Goal: Task Accomplishment & Management: Manage account settings

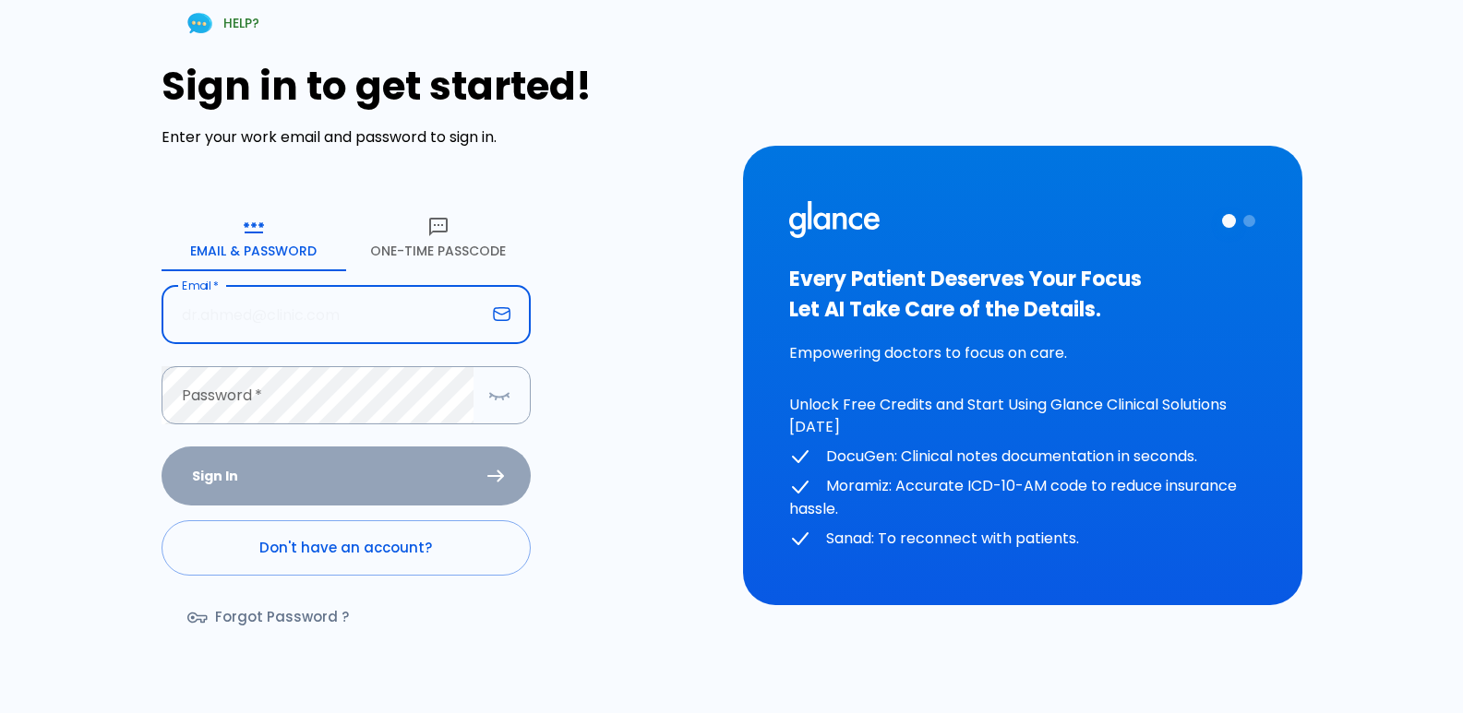
drag, startPoint x: 0, startPoint y: 0, endPoint x: 328, endPoint y: 322, distance: 459.4
click at [328, 322] on input "Email   *" at bounding box center [324, 315] width 324 height 58
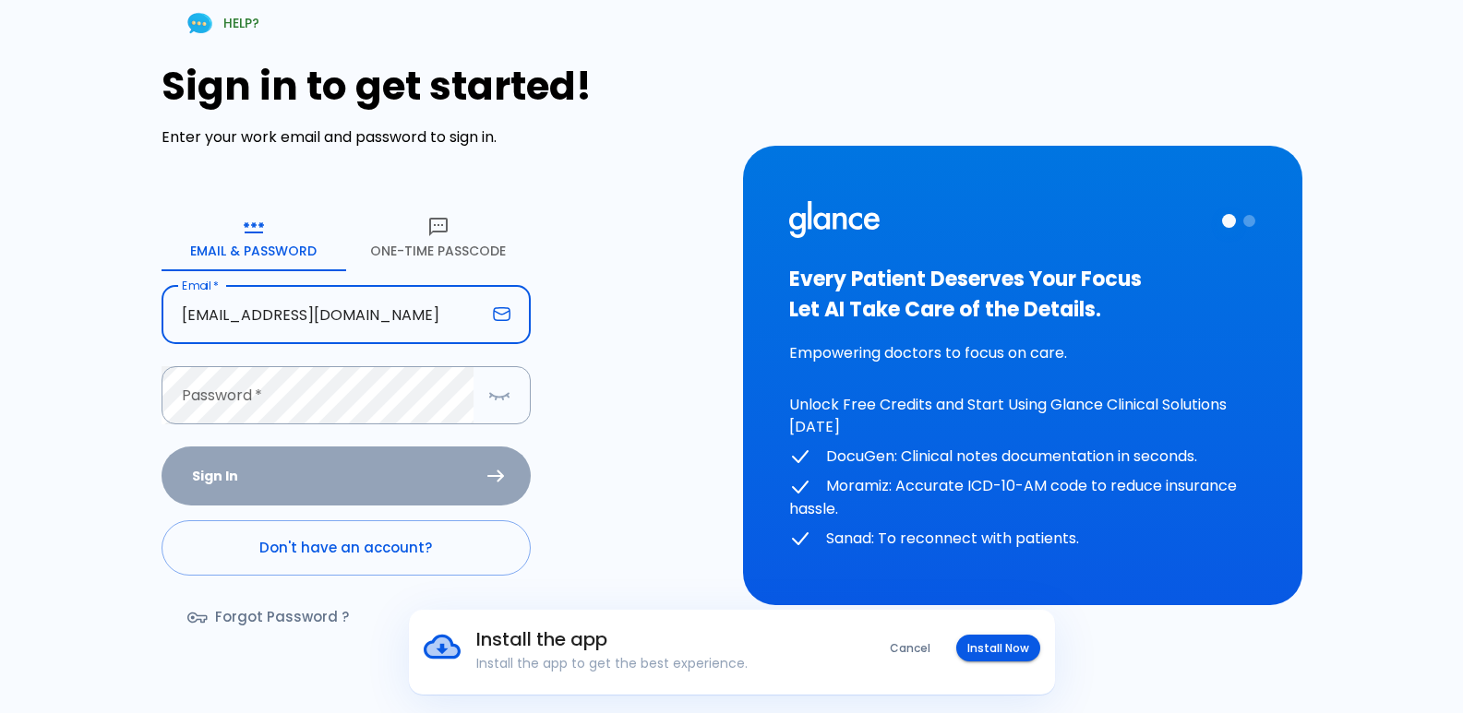
type input "[EMAIL_ADDRESS][DOMAIN_NAME]"
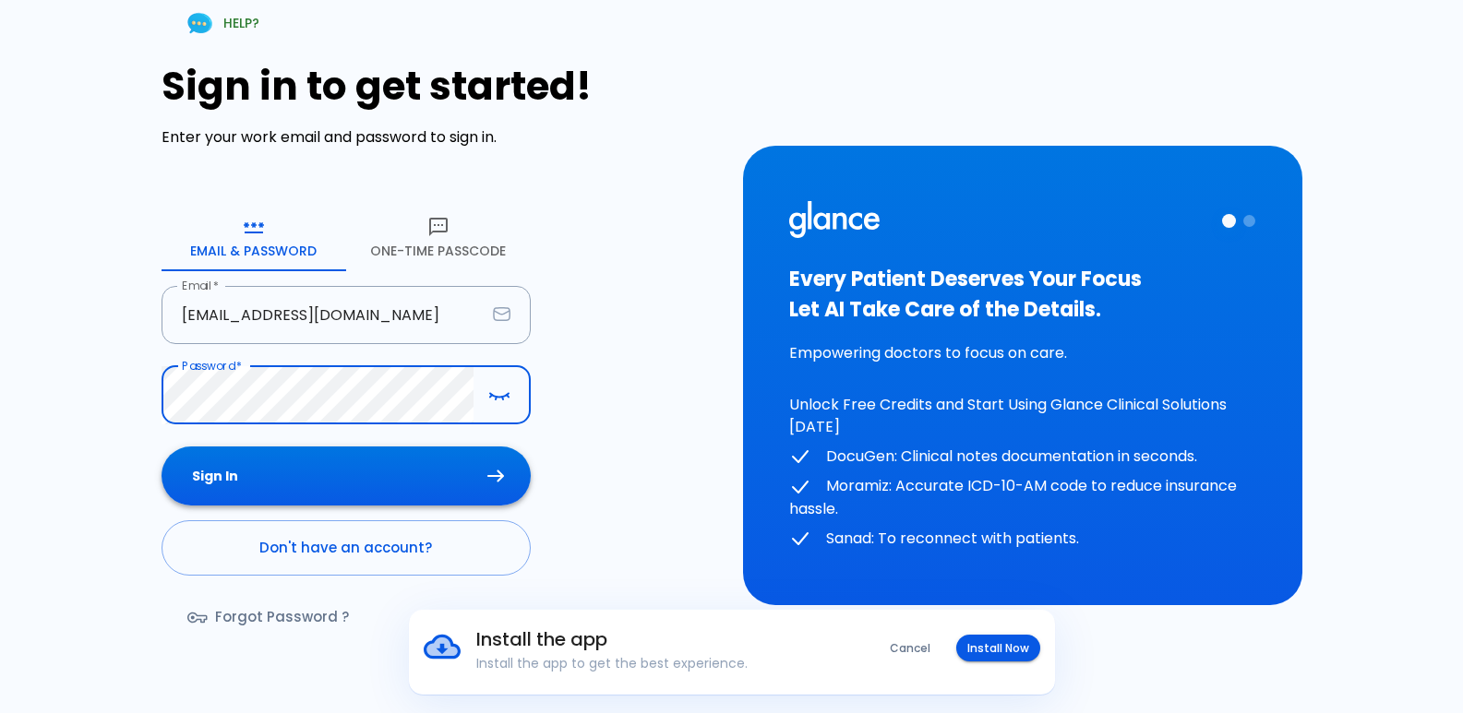
click at [326, 478] on button "Sign In" at bounding box center [346, 477] width 369 height 60
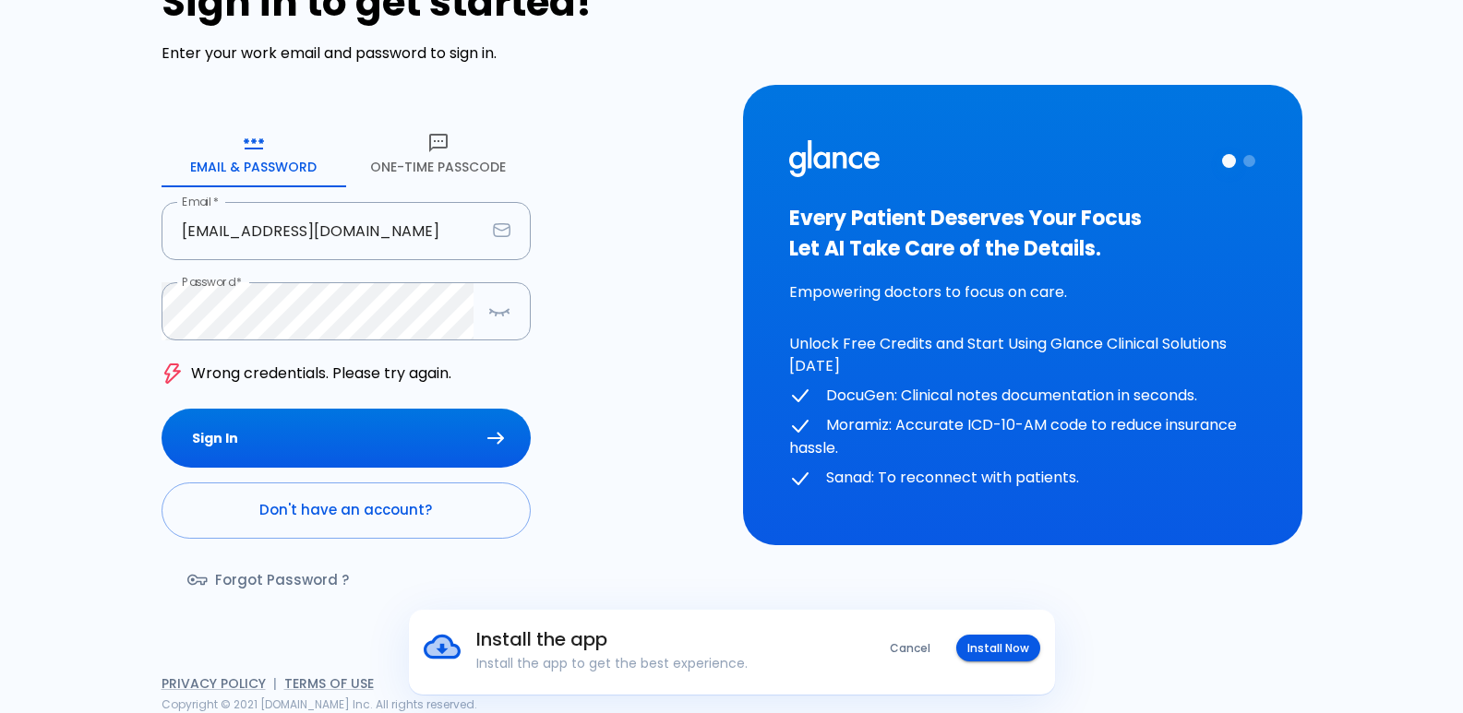
scroll to position [85, 0]
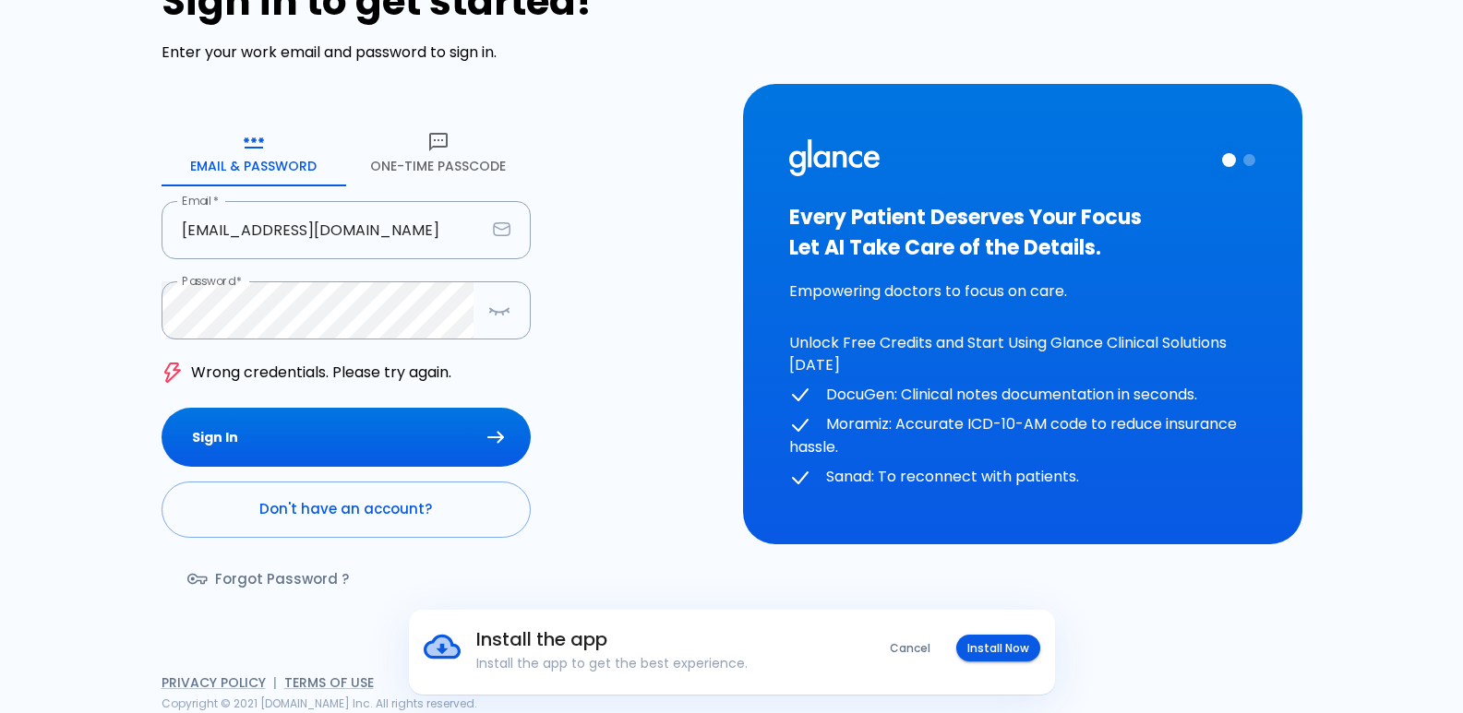
click at [297, 581] on link "Forgot Password ?" at bounding box center [270, 580] width 217 height 54
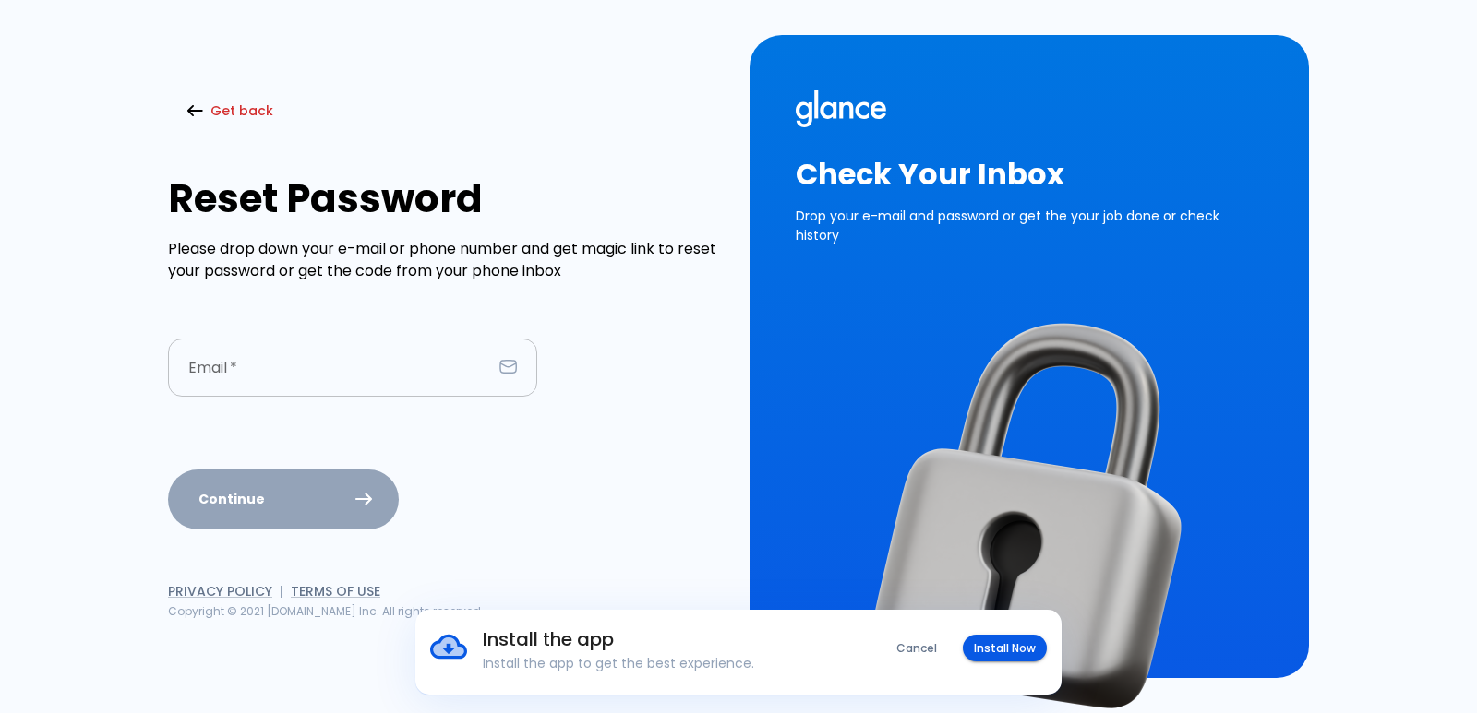
click at [258, 366] on input "Email   *" at bounding box center [330, 368] width 324 height 58
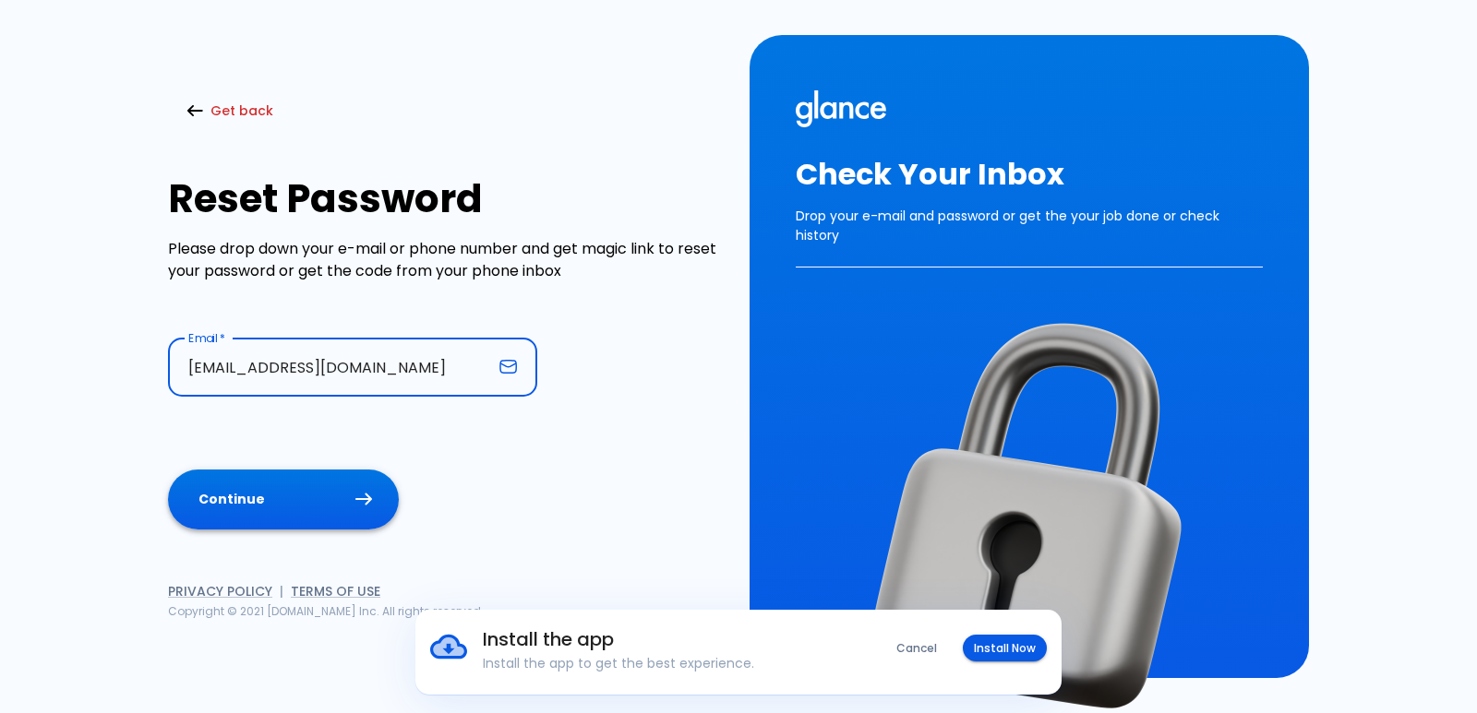
type input "[EMAIL_ADDRESS][DOMAIN_NAME]"
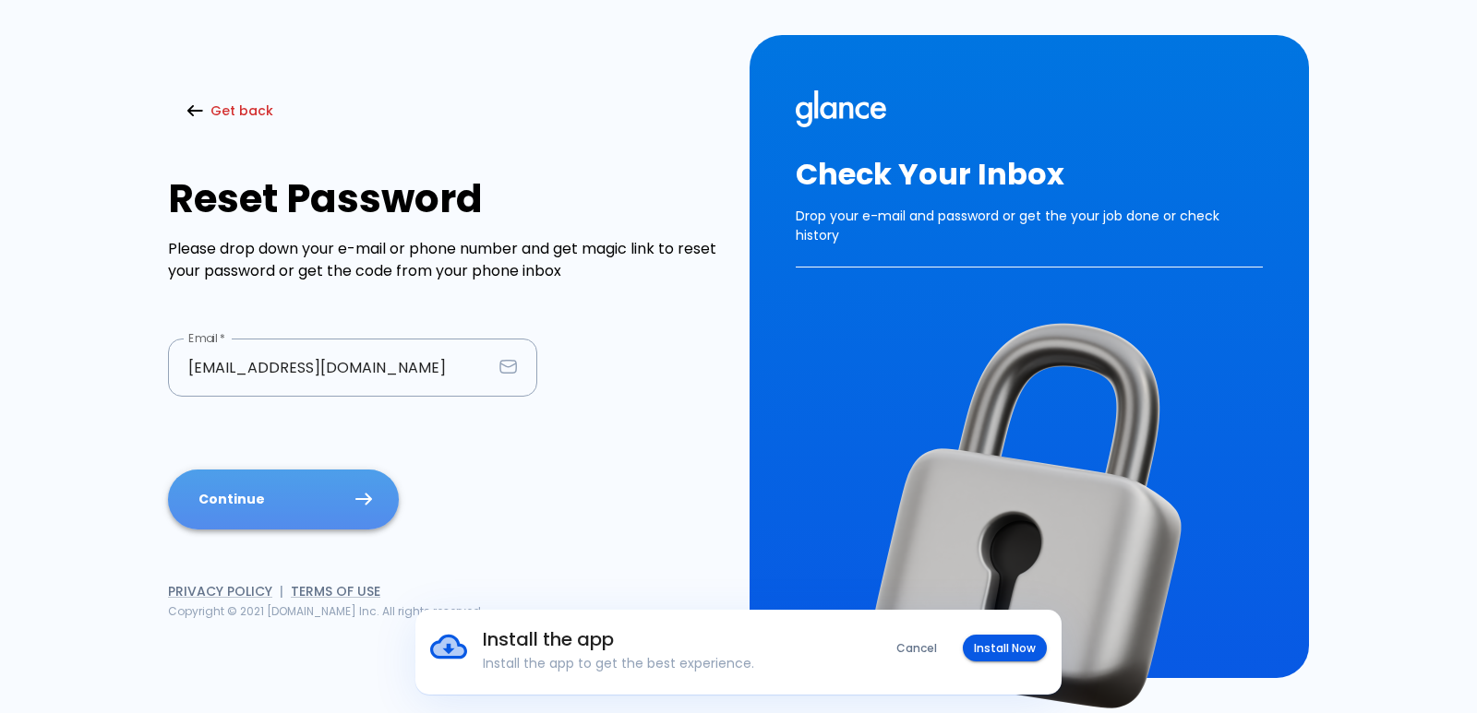
click at [308, 491] on button "Continue" at bounding box center [283, 500] width 231 height 60
